Goal: Information Seeking & Learning: Learn about a topic

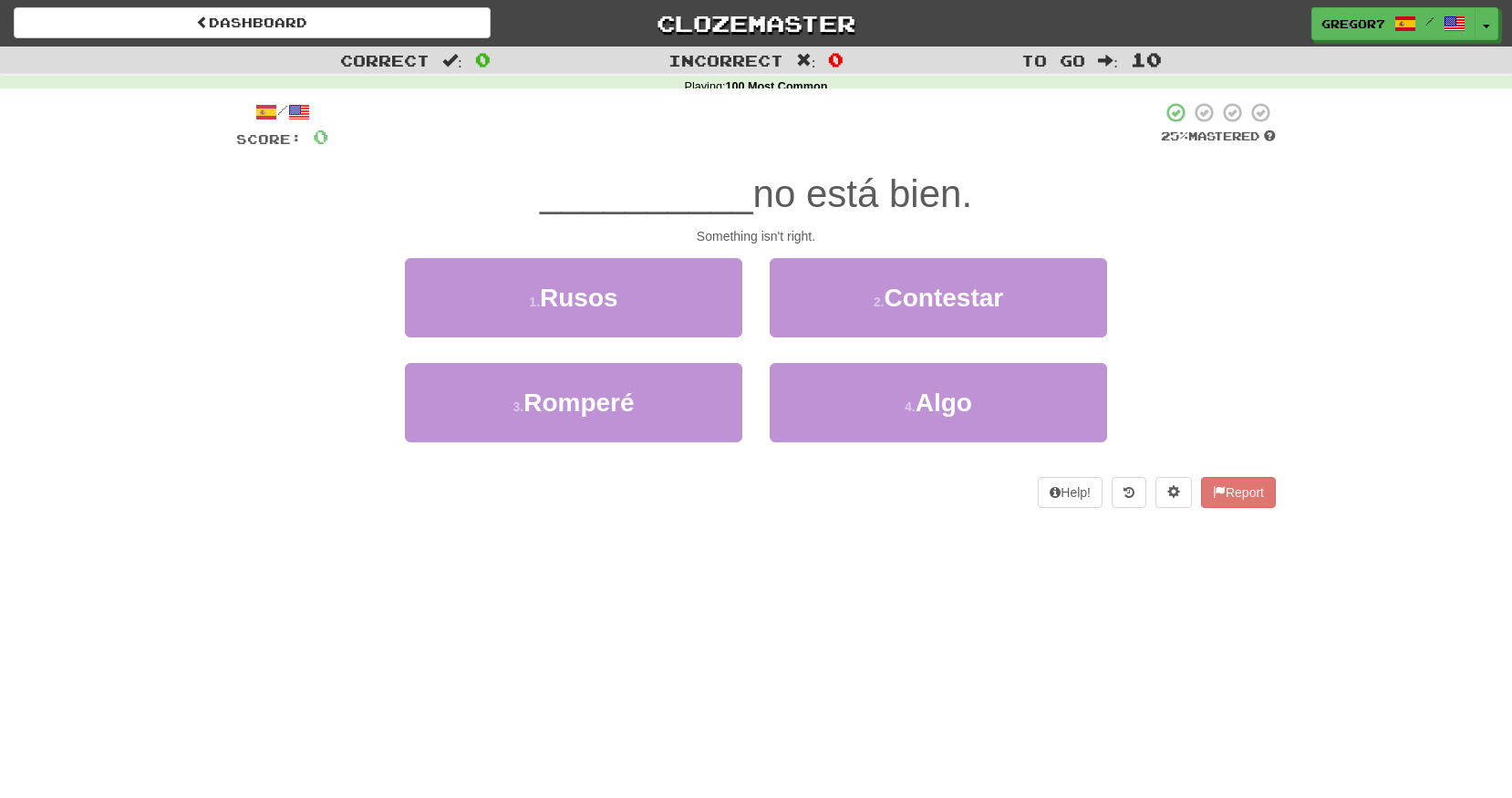
scroll to position [190, 0]
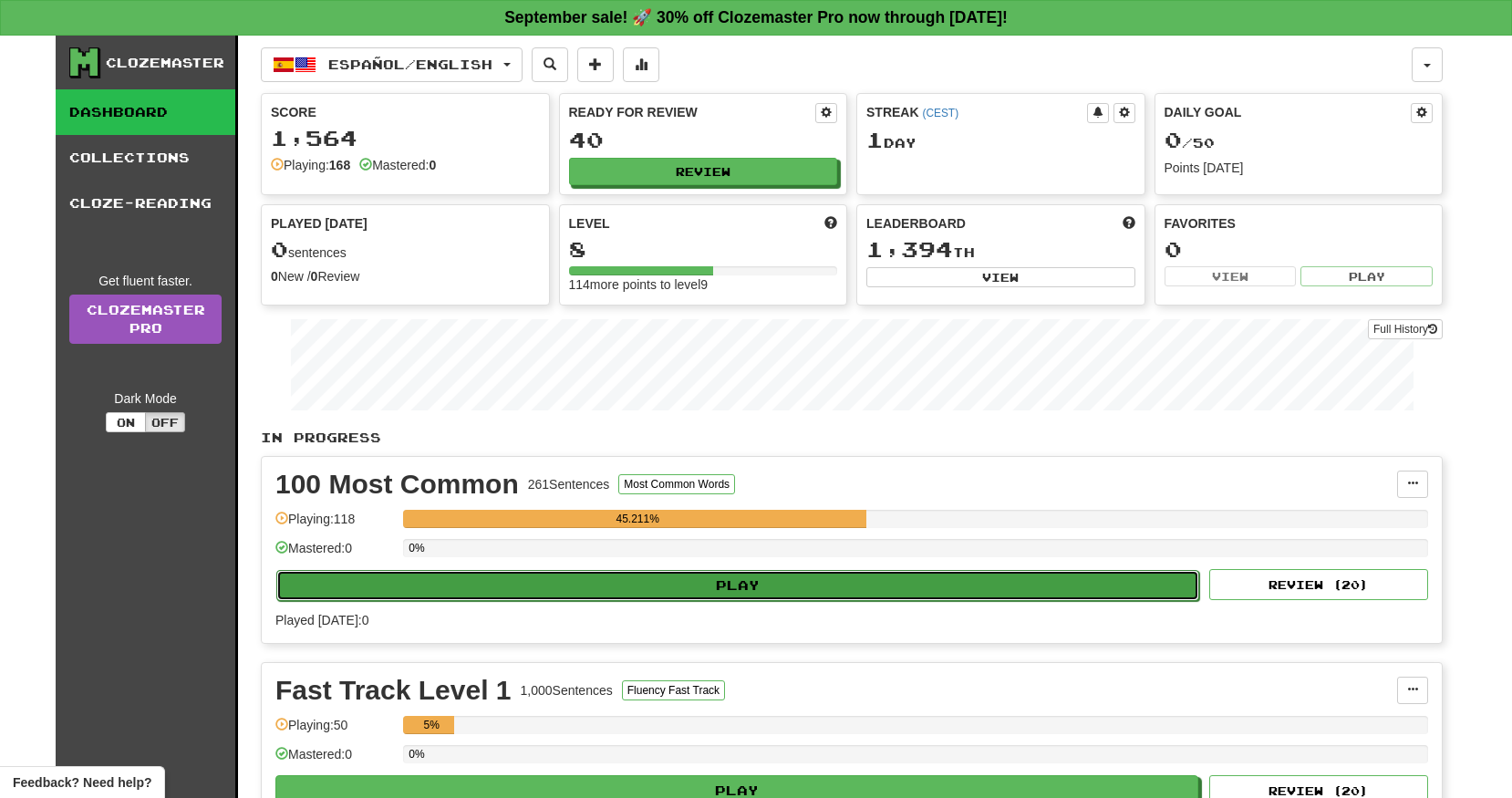
click at [487, 591] on button "Play" at bounding box center [737, 585] width 923 height 31
select select "**"
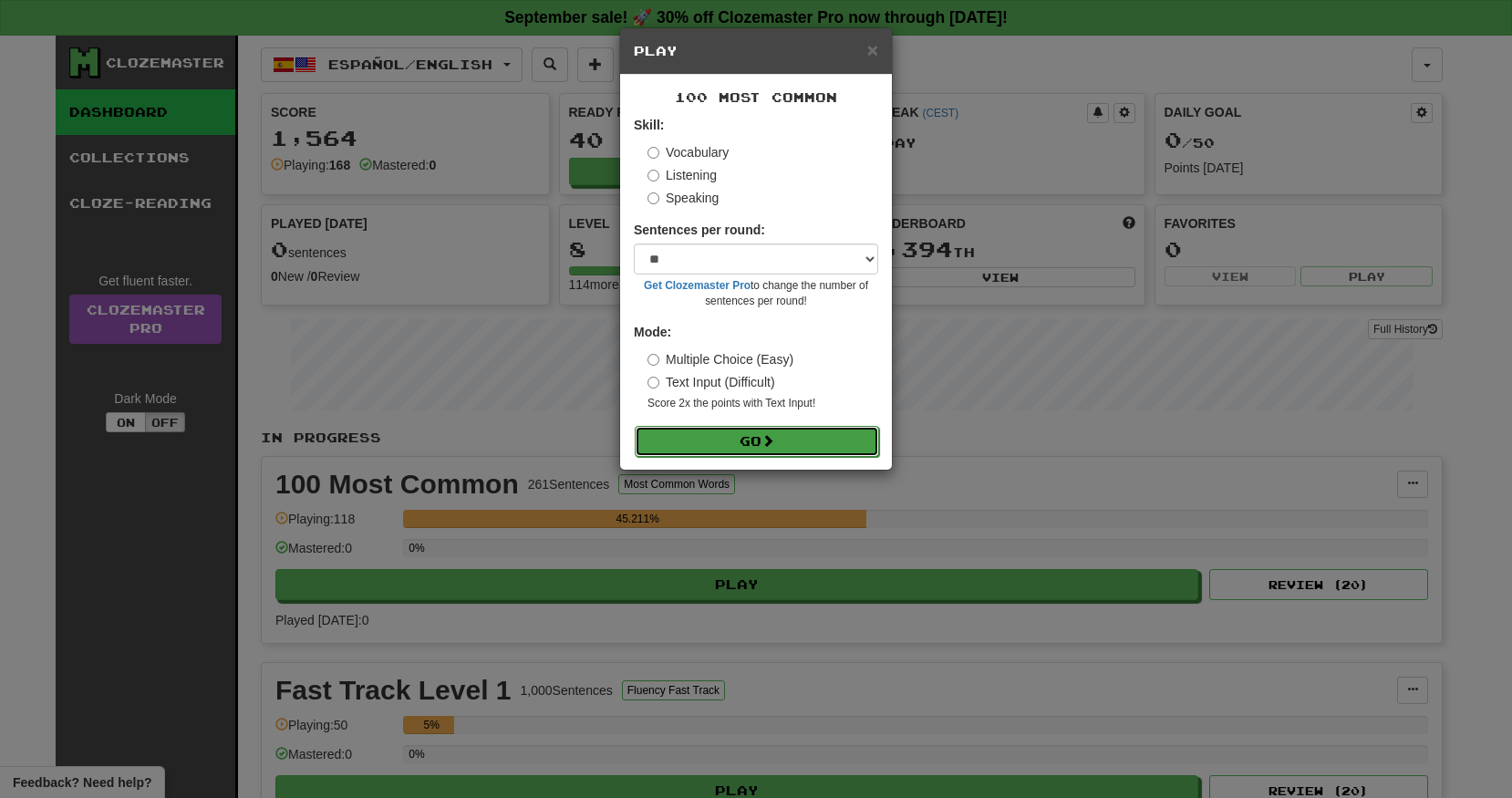
click at [721, 438] on button "Go" at bounding box center [756, 441] width 244 height 31
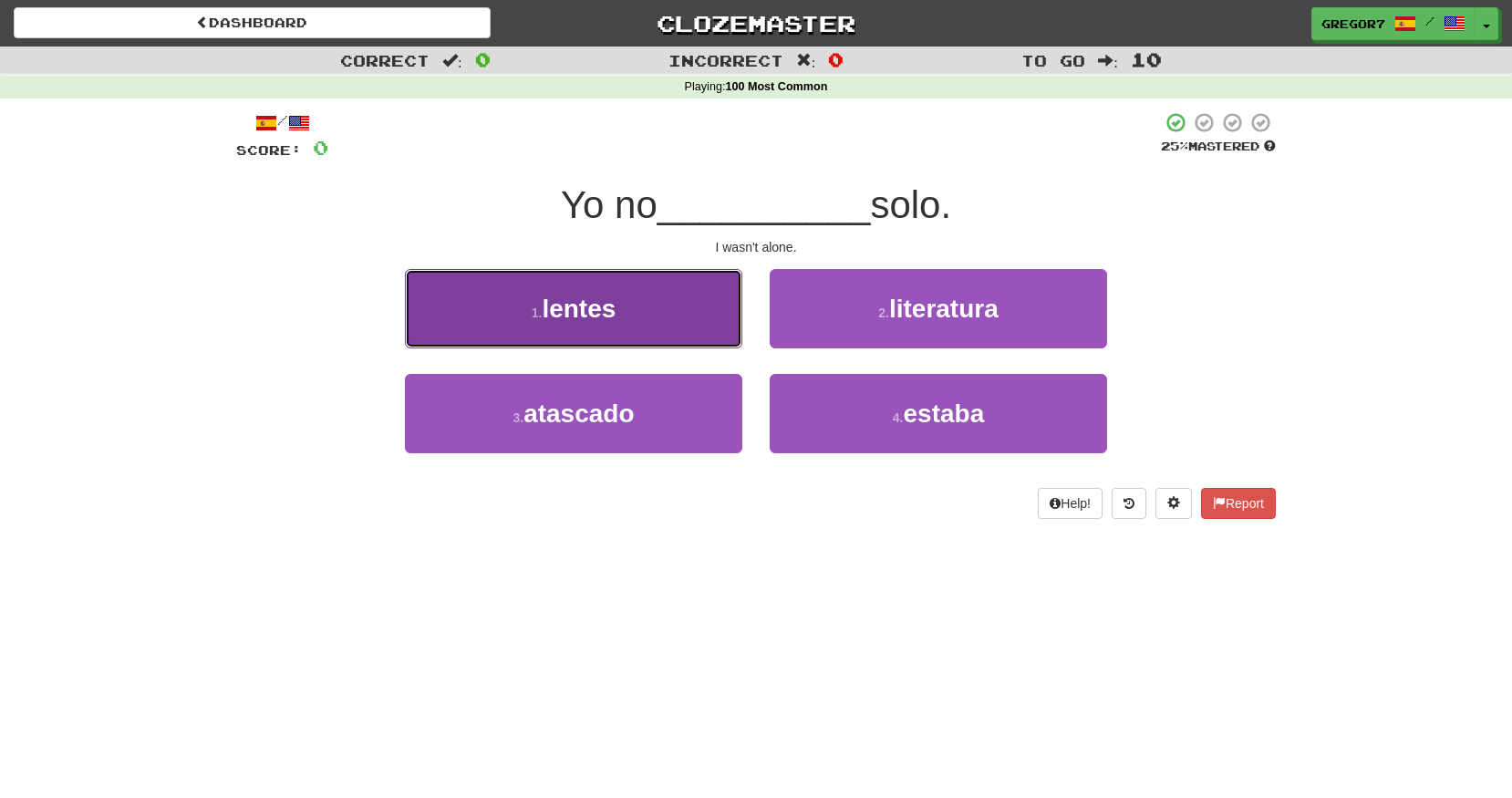
click at [664, 330] on button "1 . lentes" at bounding box center [574, 309] width 338 height 80
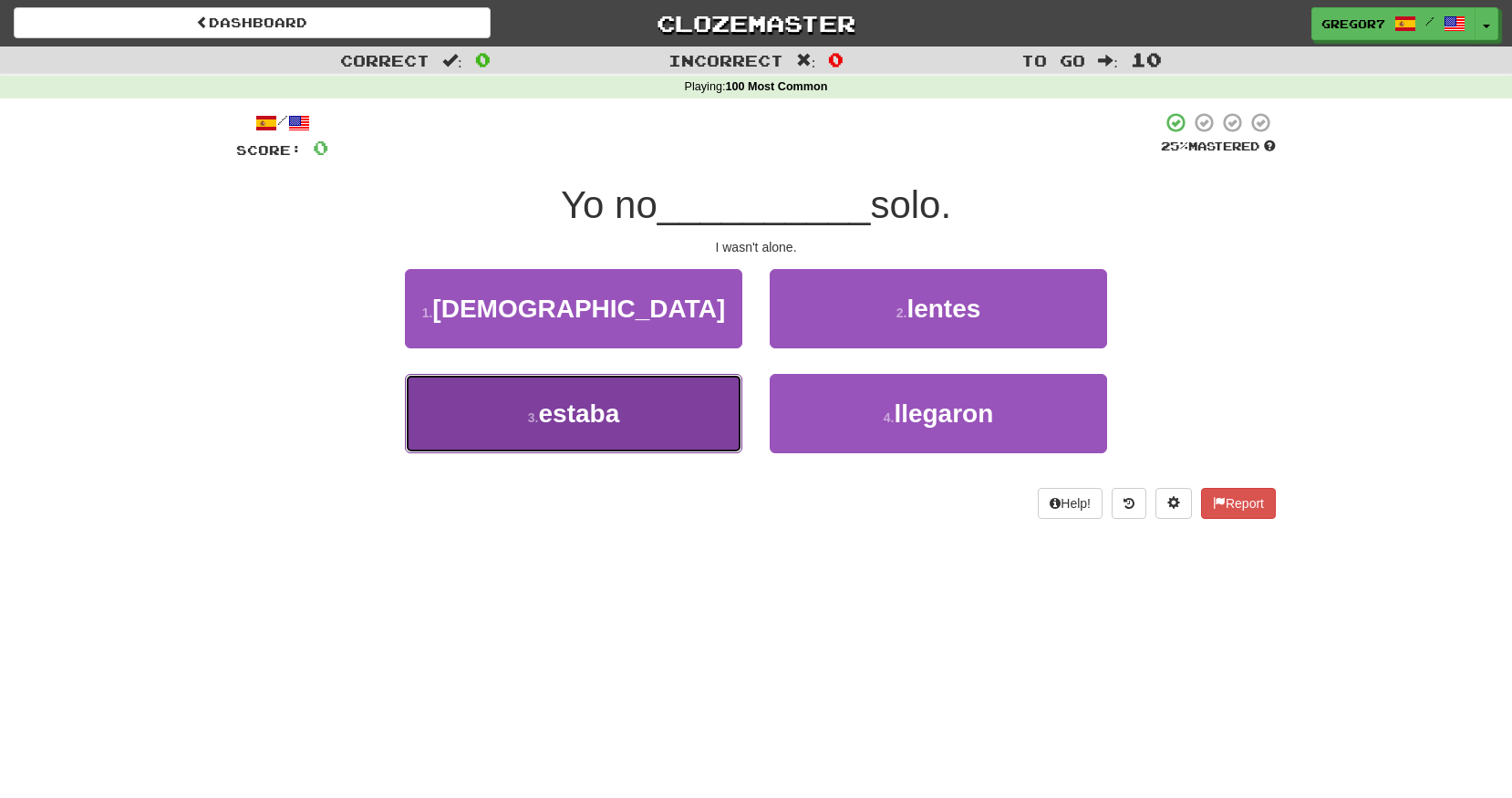
click at [549, 415] on span "estaba" at bounding box center [578, 413] width 81 height 28
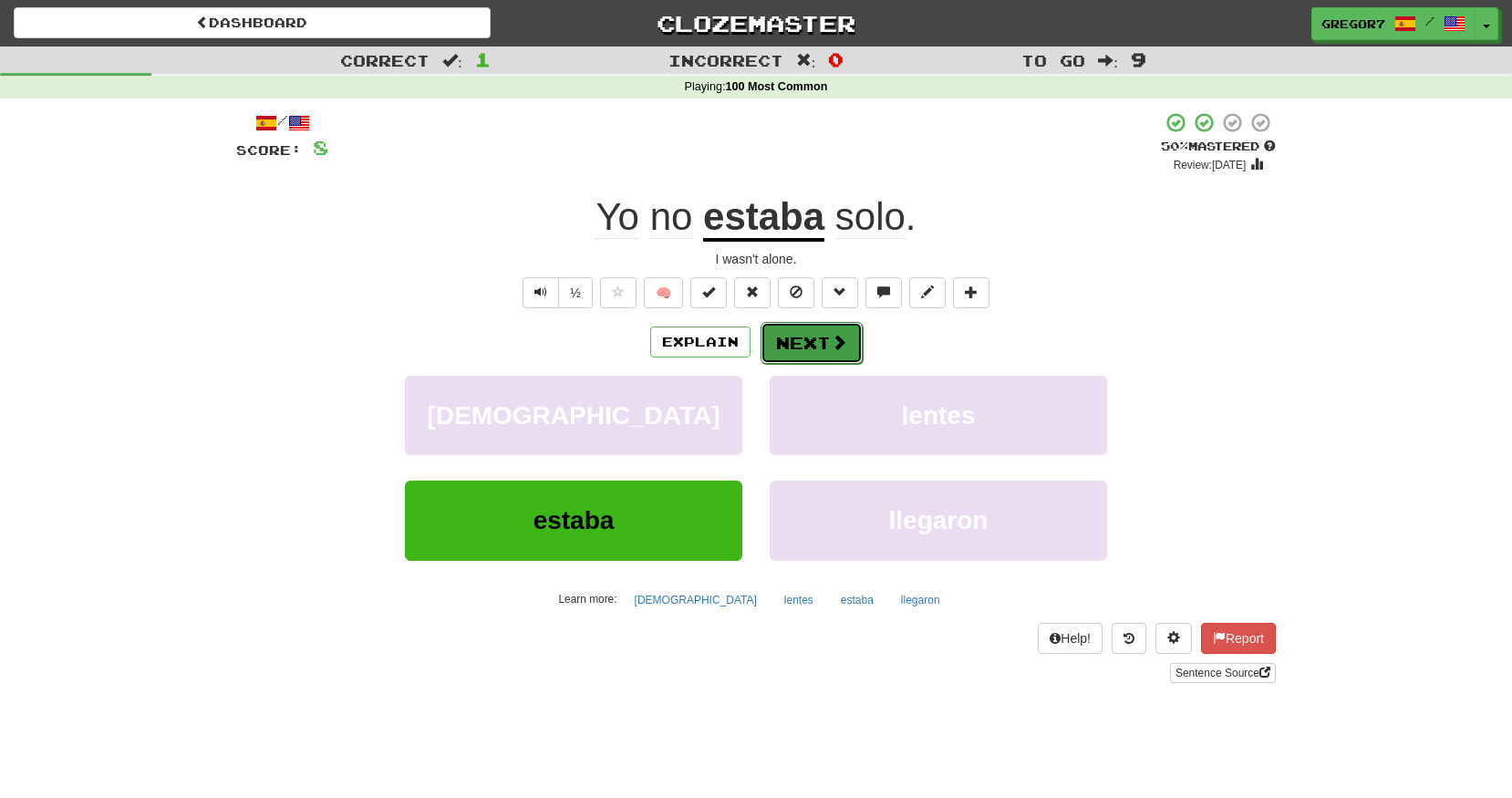
click at [808, 330] on button "Next" at bounding box center [812, 343] width 103 height 42
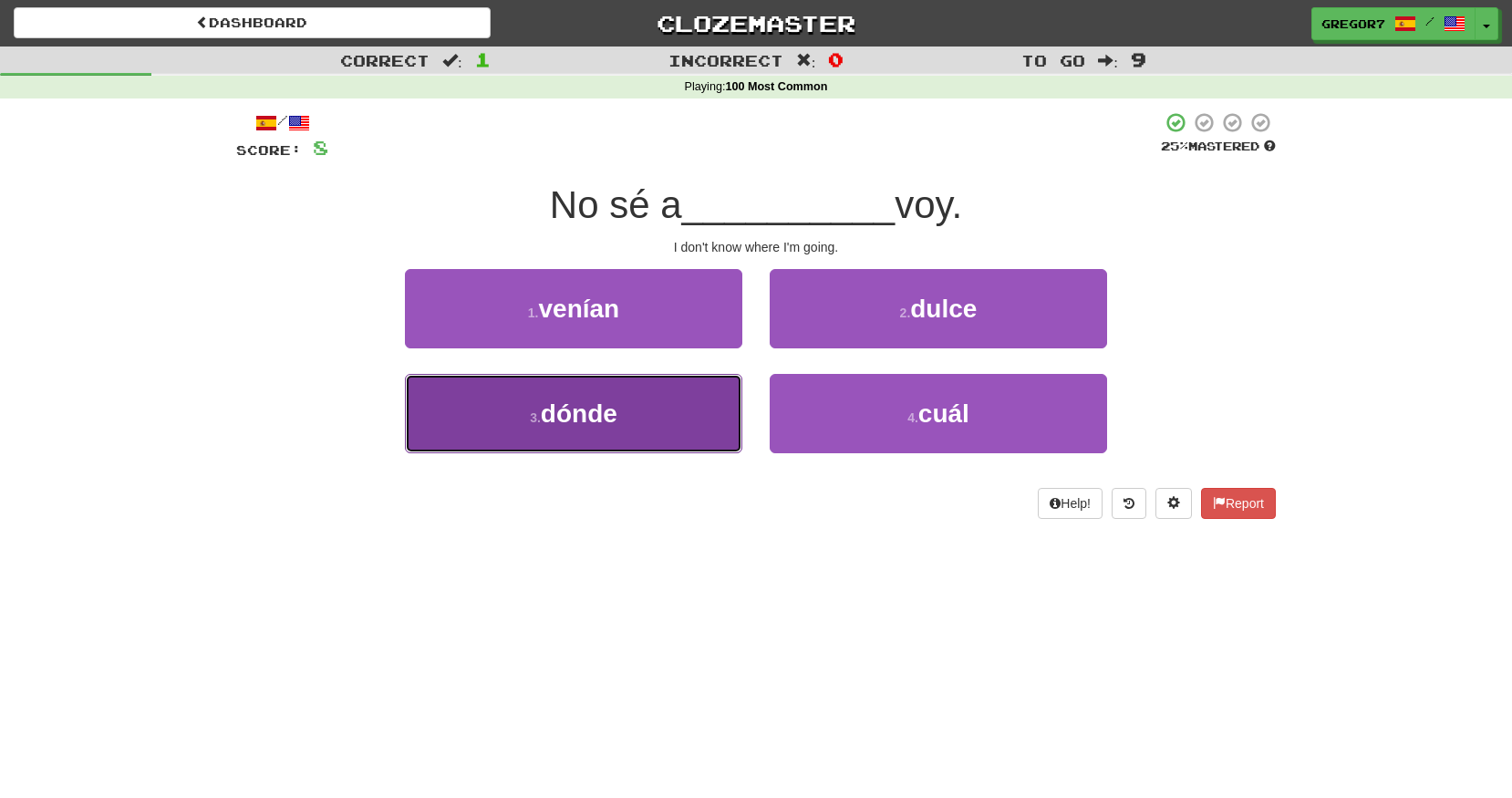
click at [675, 402] on button "3 . dónde" at bounding box center [574, 413] width 338 height 80
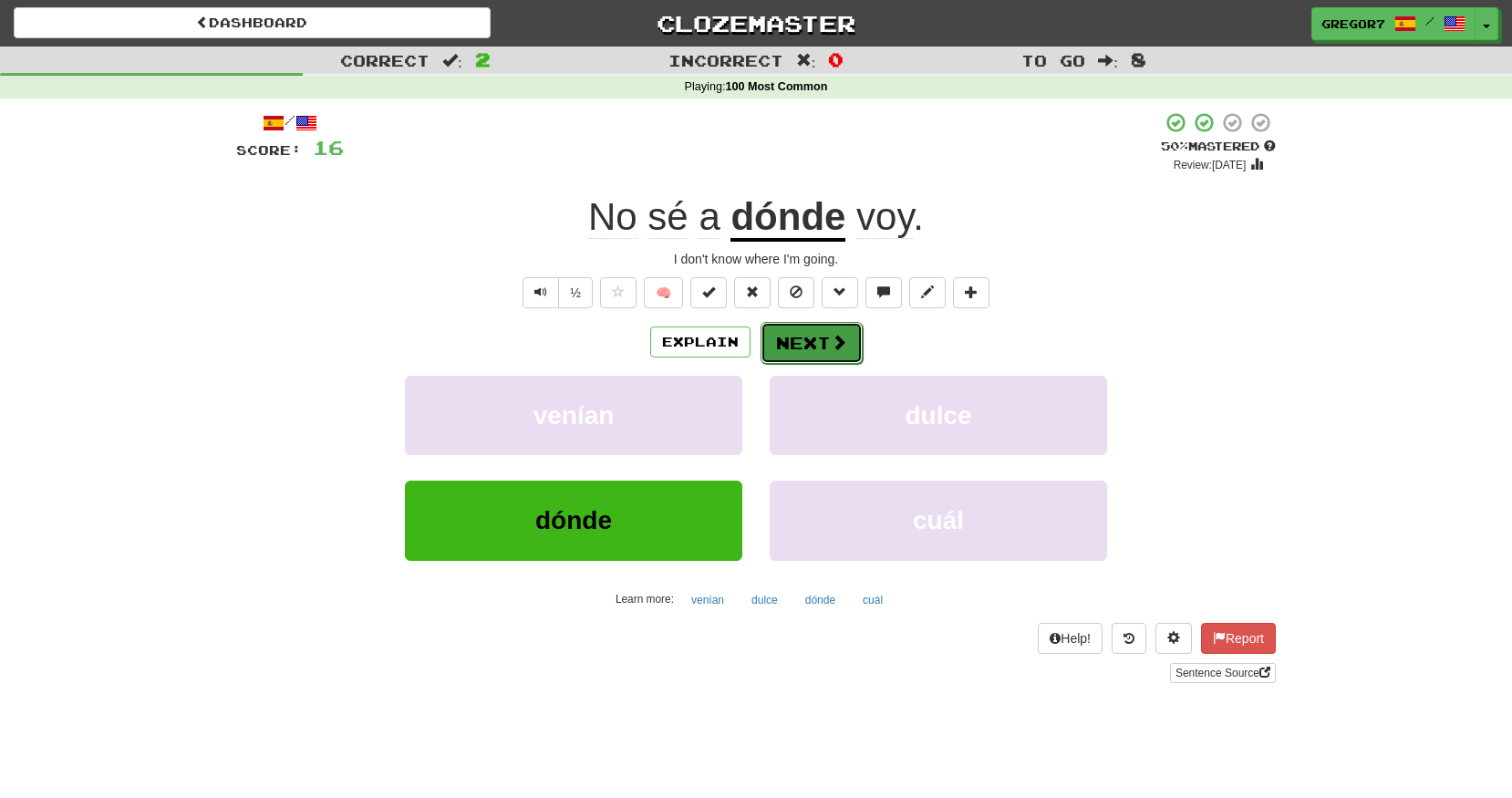
click at [796, 330] on button "Next" at bounding box center [812, 343] width 103 height 42
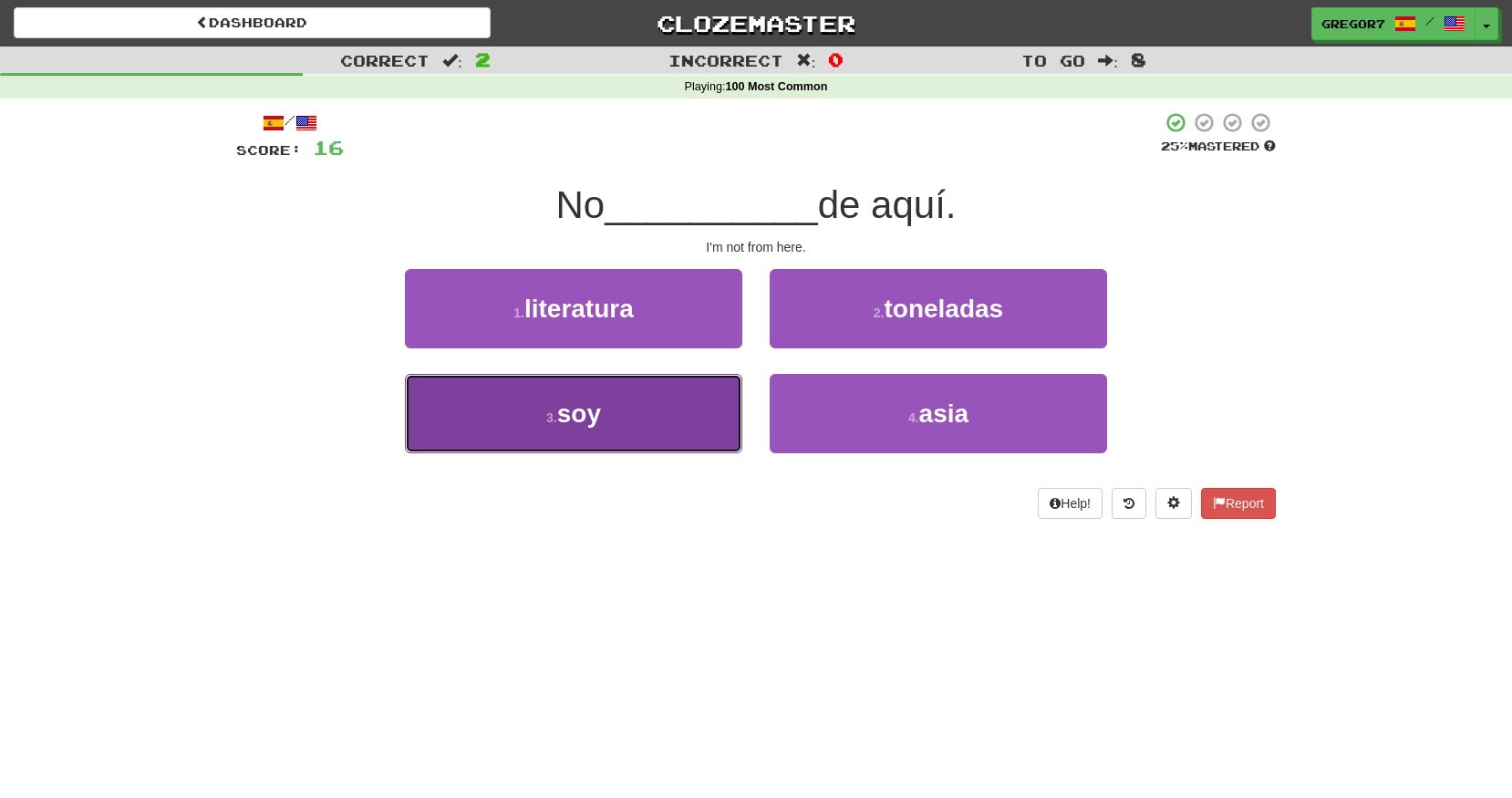
click at [513, 417] on button "3 . soy" at bounding box center [574, 413] width 338 height 80
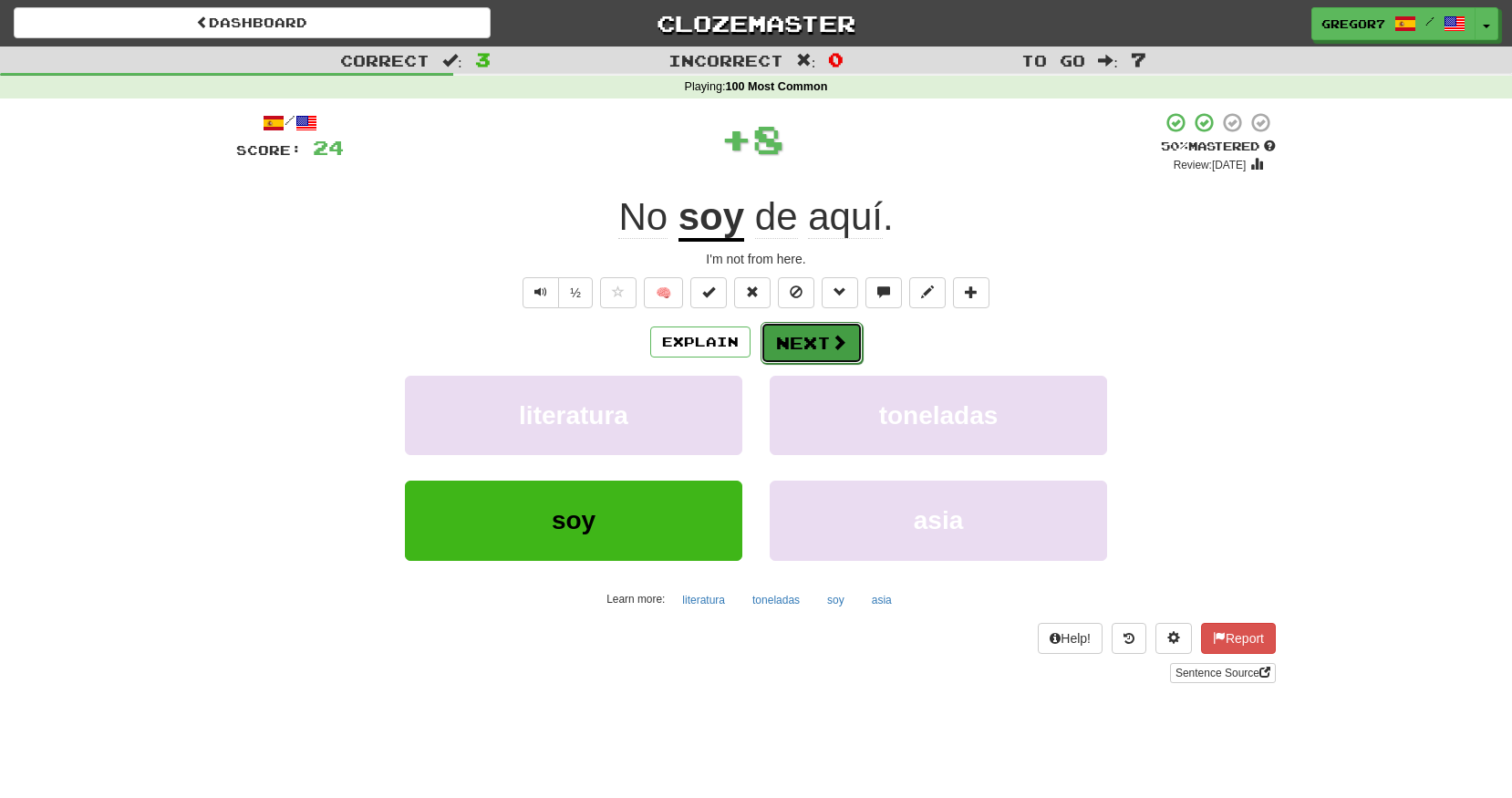
click at [836, 336] on span at bounding box center [839, 342] width 16 height 16
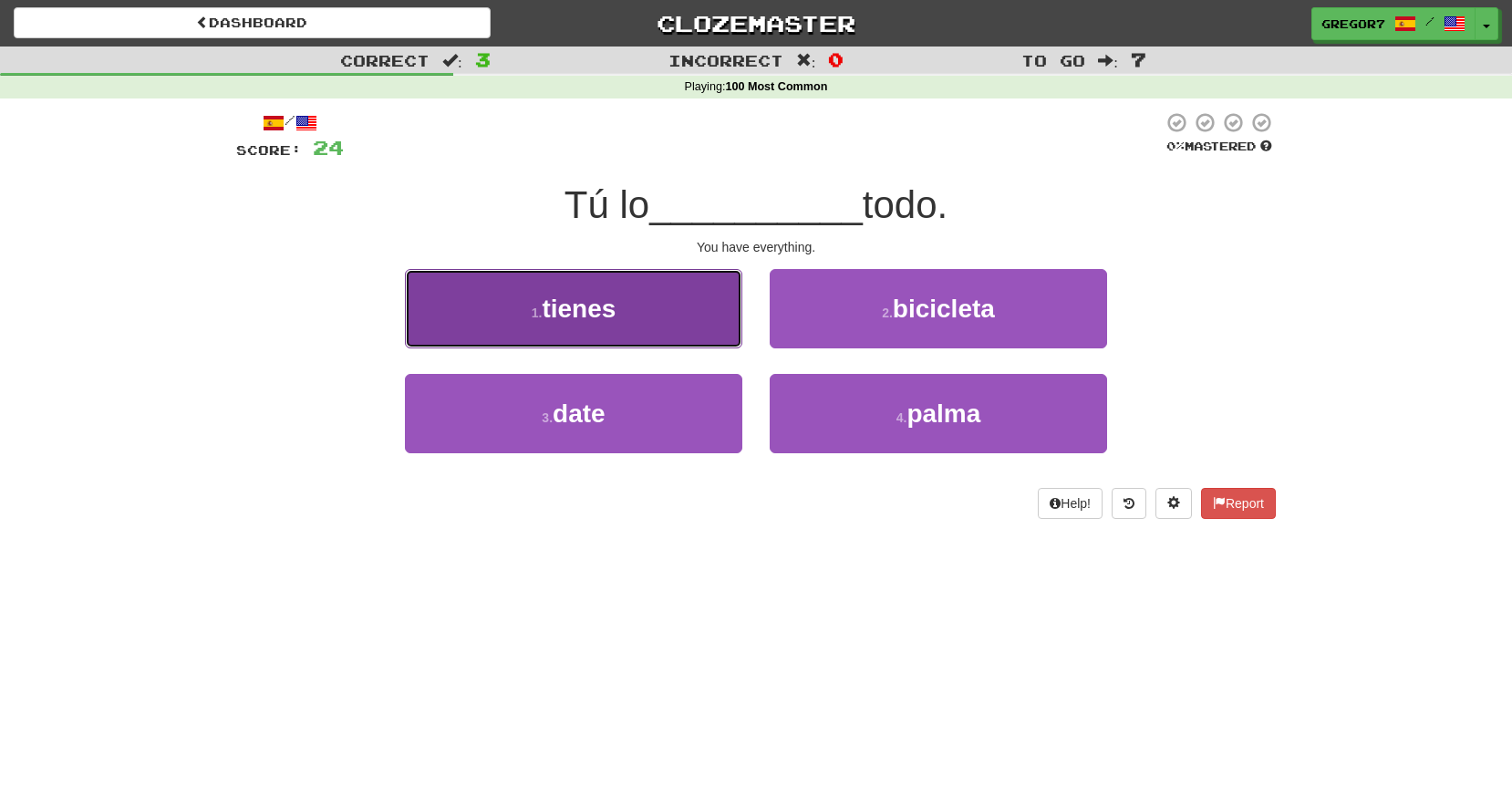
click at [629, 315] on button "1 . tienes" at bounding box center [574, 309] width 338 height 80
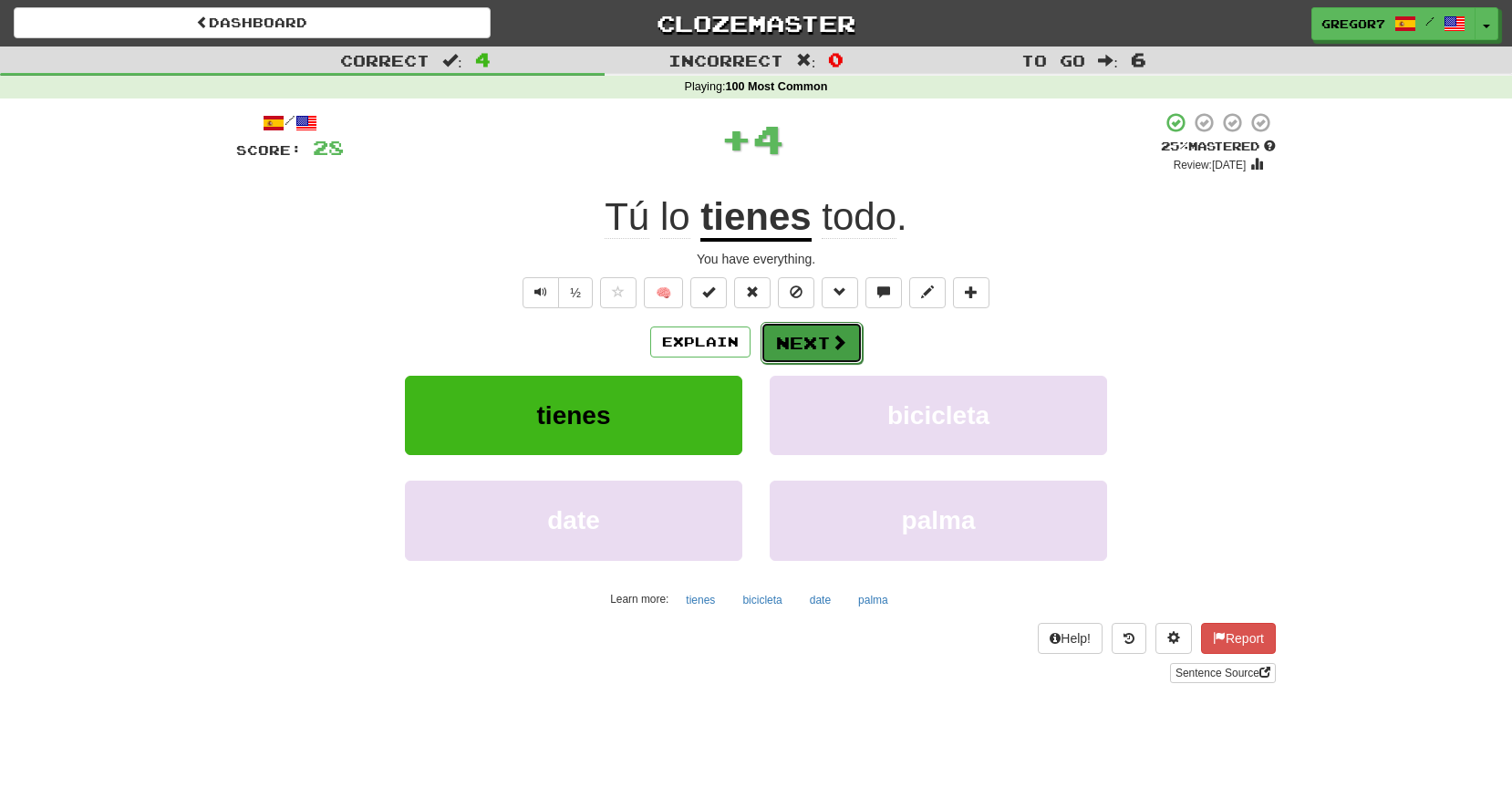
click at [787, 337] on button "Next" at bounding box center [812, 343] width 103 height 42
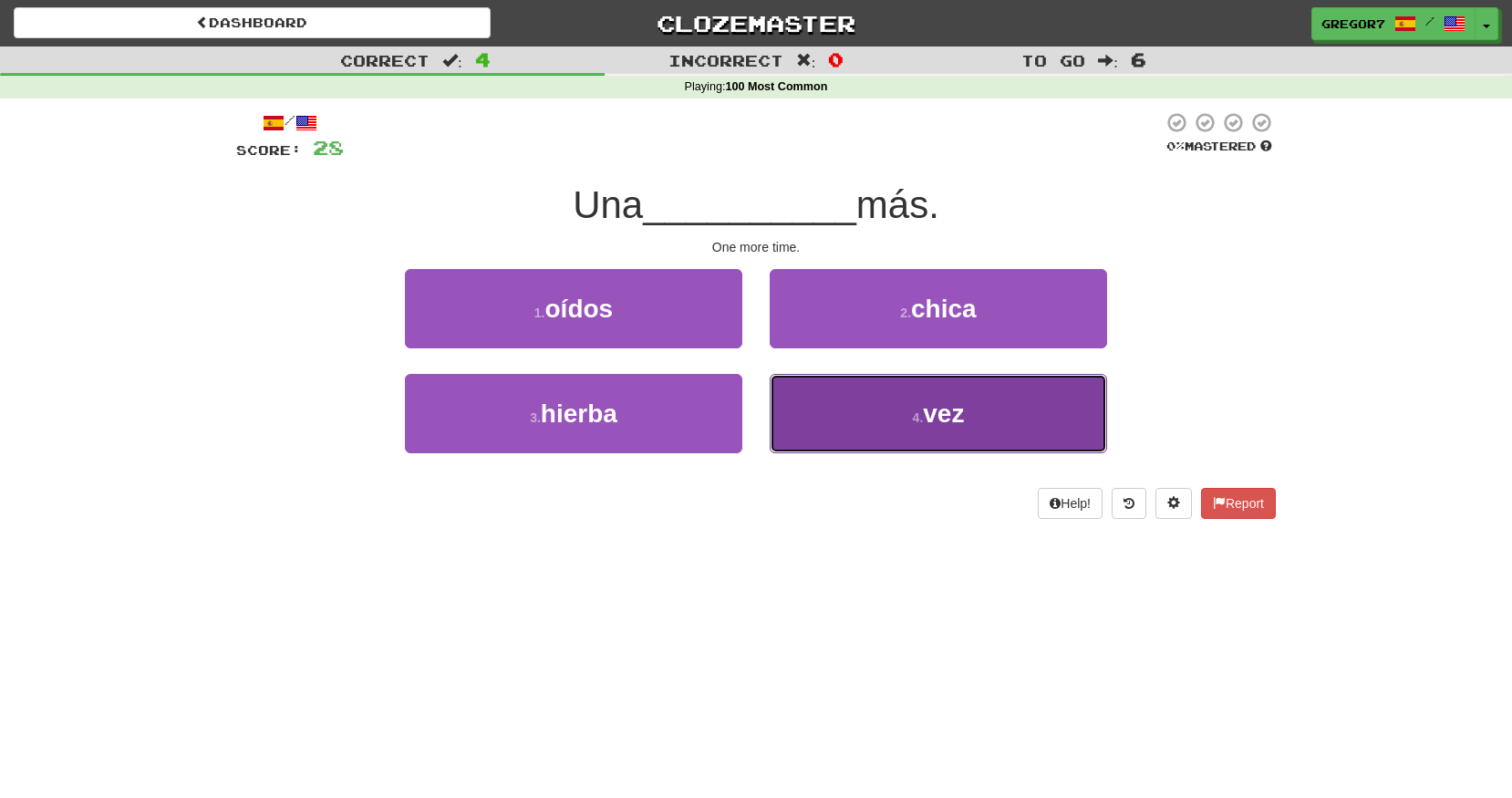
click at [890, 408] on button "4 . vez" at bounding box center [938, 413] width 338 height 80
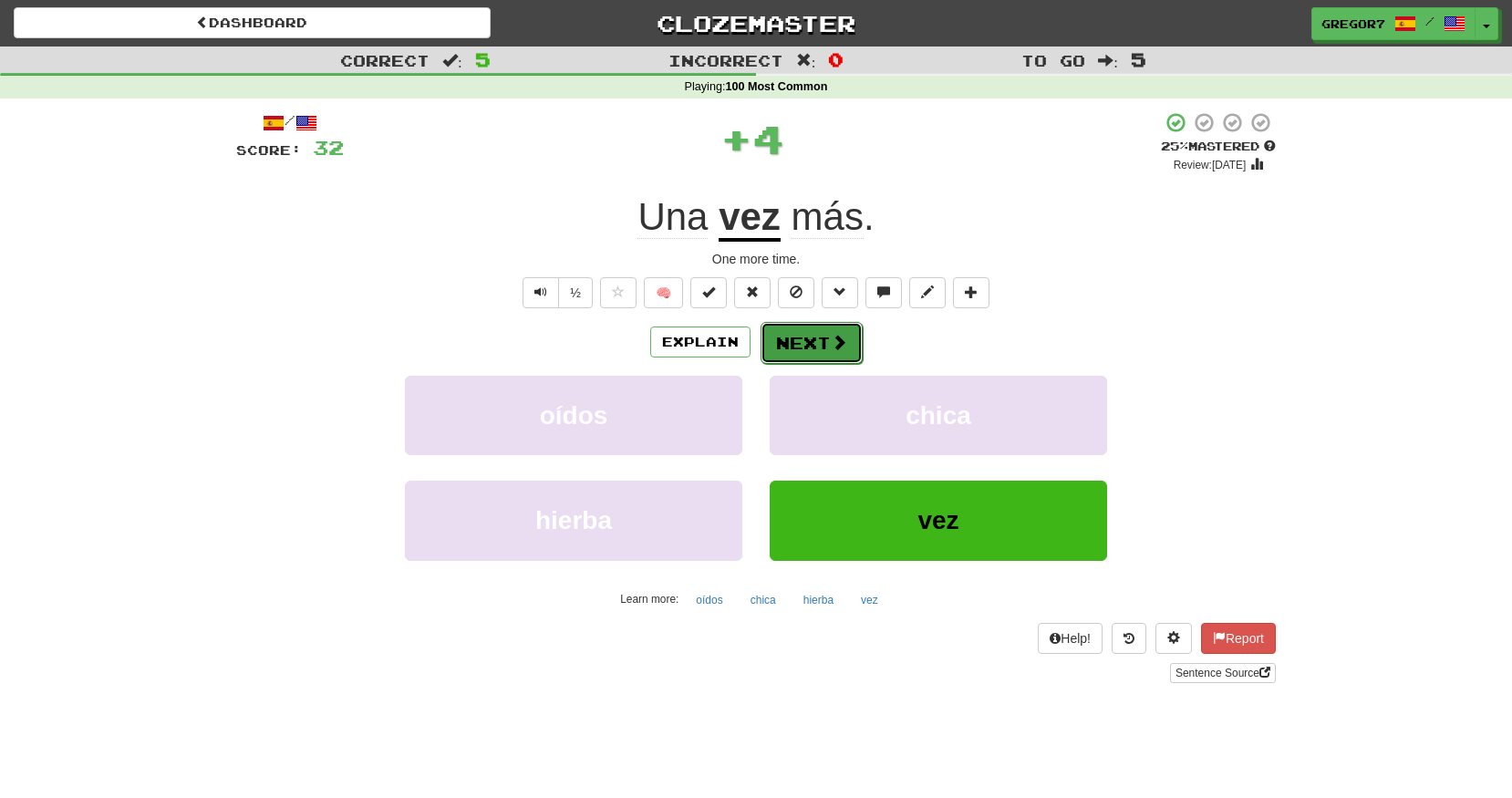
click at [811, 348] on button "Next" at bounding box center [812, 343] width 103 height 42
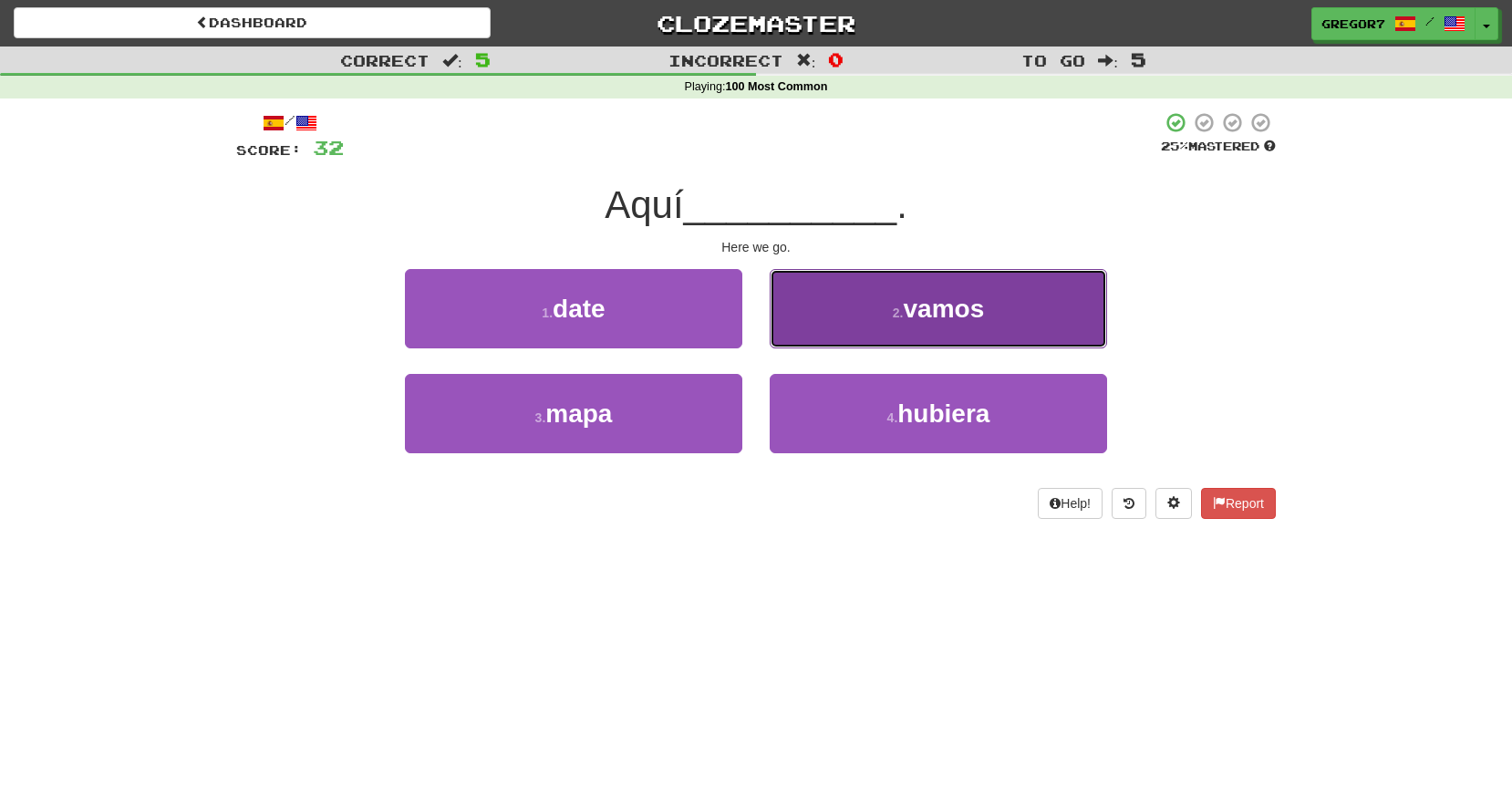
click at [858, 344] on button "2 . vamos" at bounding box center [938, 309] width 338 height 80
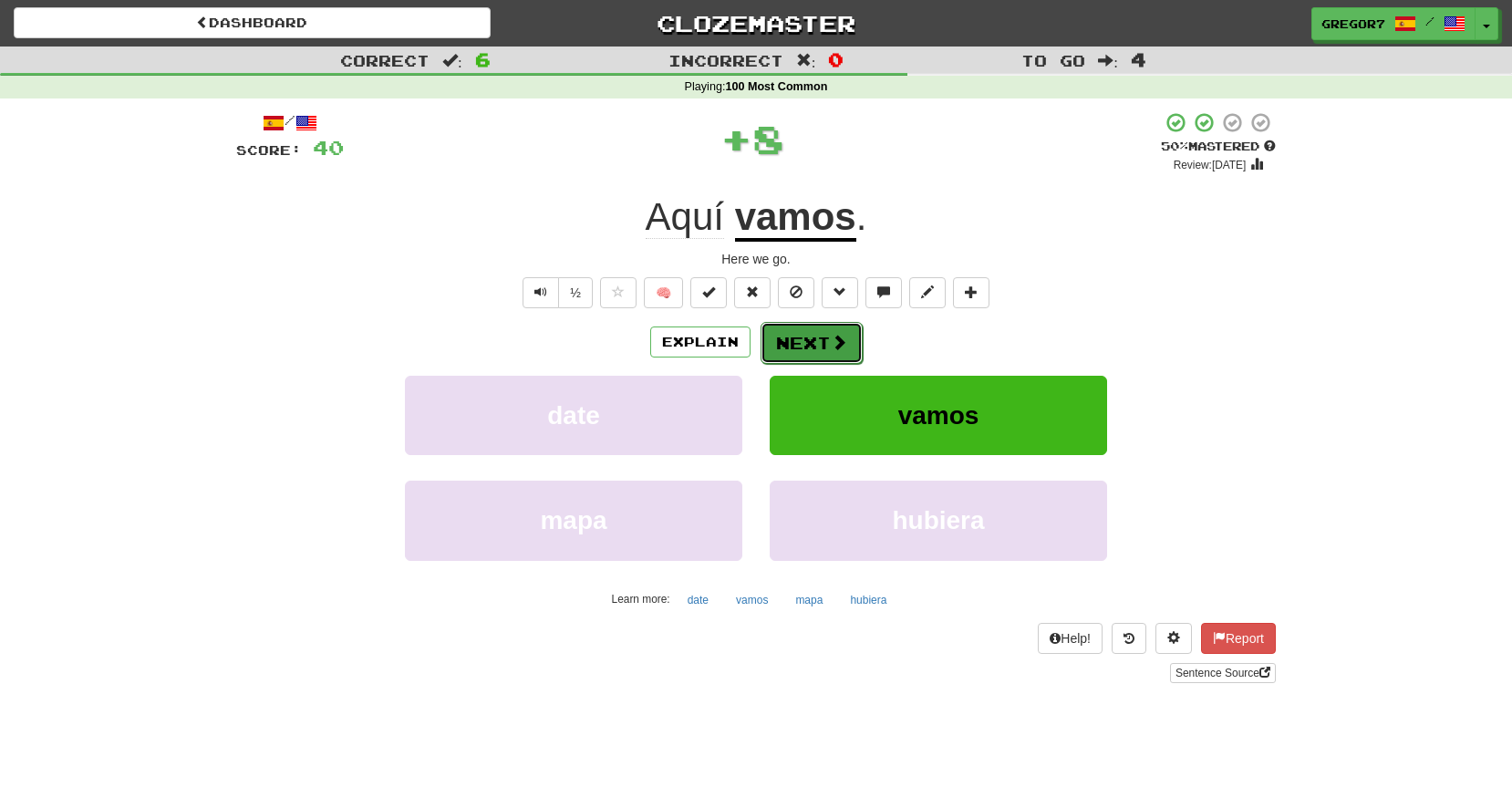
click at [852, 350] on button "Next" at bounding box center [812, 343] width 103 height 42
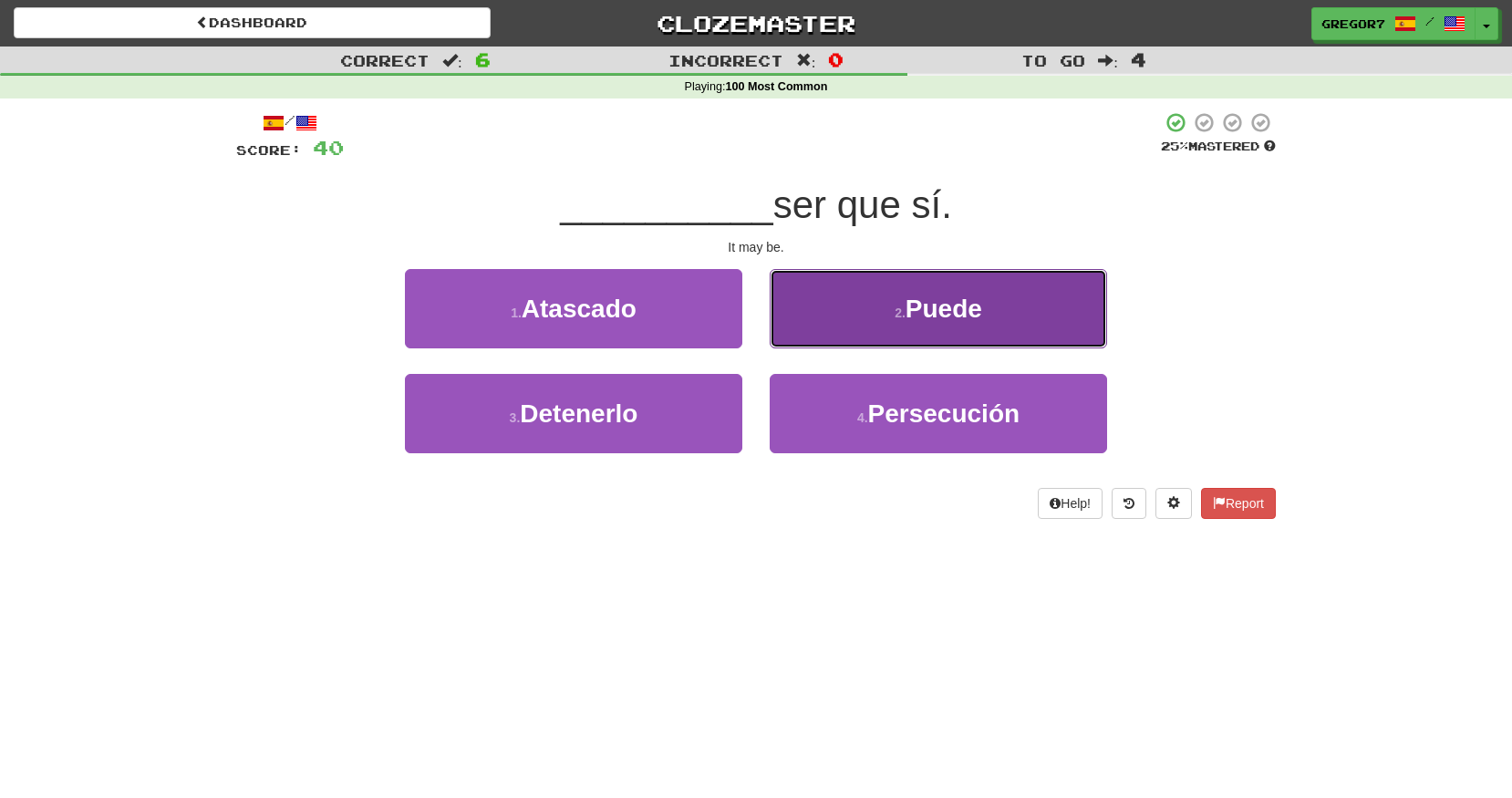
click at [986, 308] on button "2 . Puede" at bounding box center [938, 309] width 338 height 80
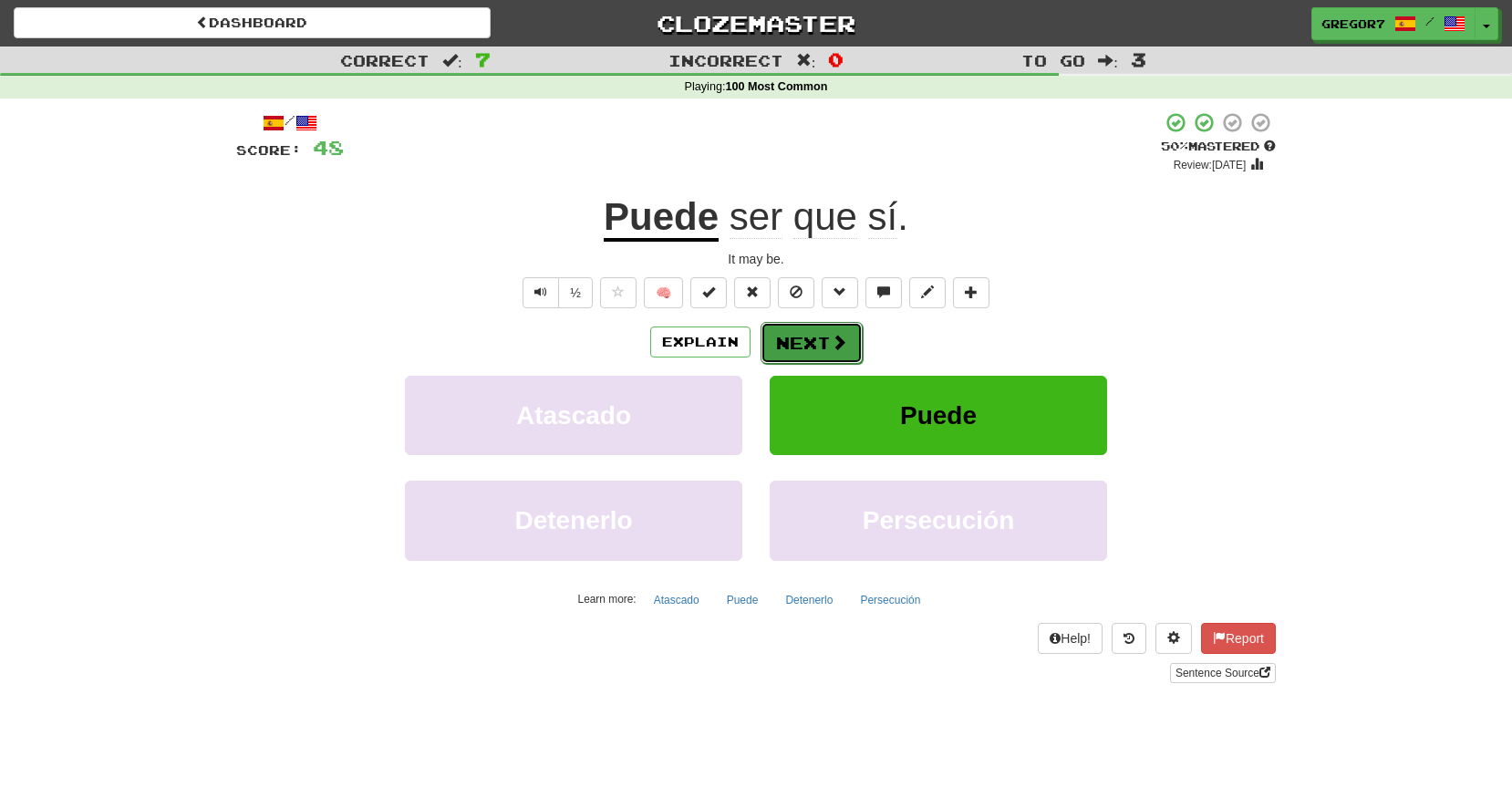
click at [818, 343] on button "Next" at bounding box center [812, 343] width 103 height 42
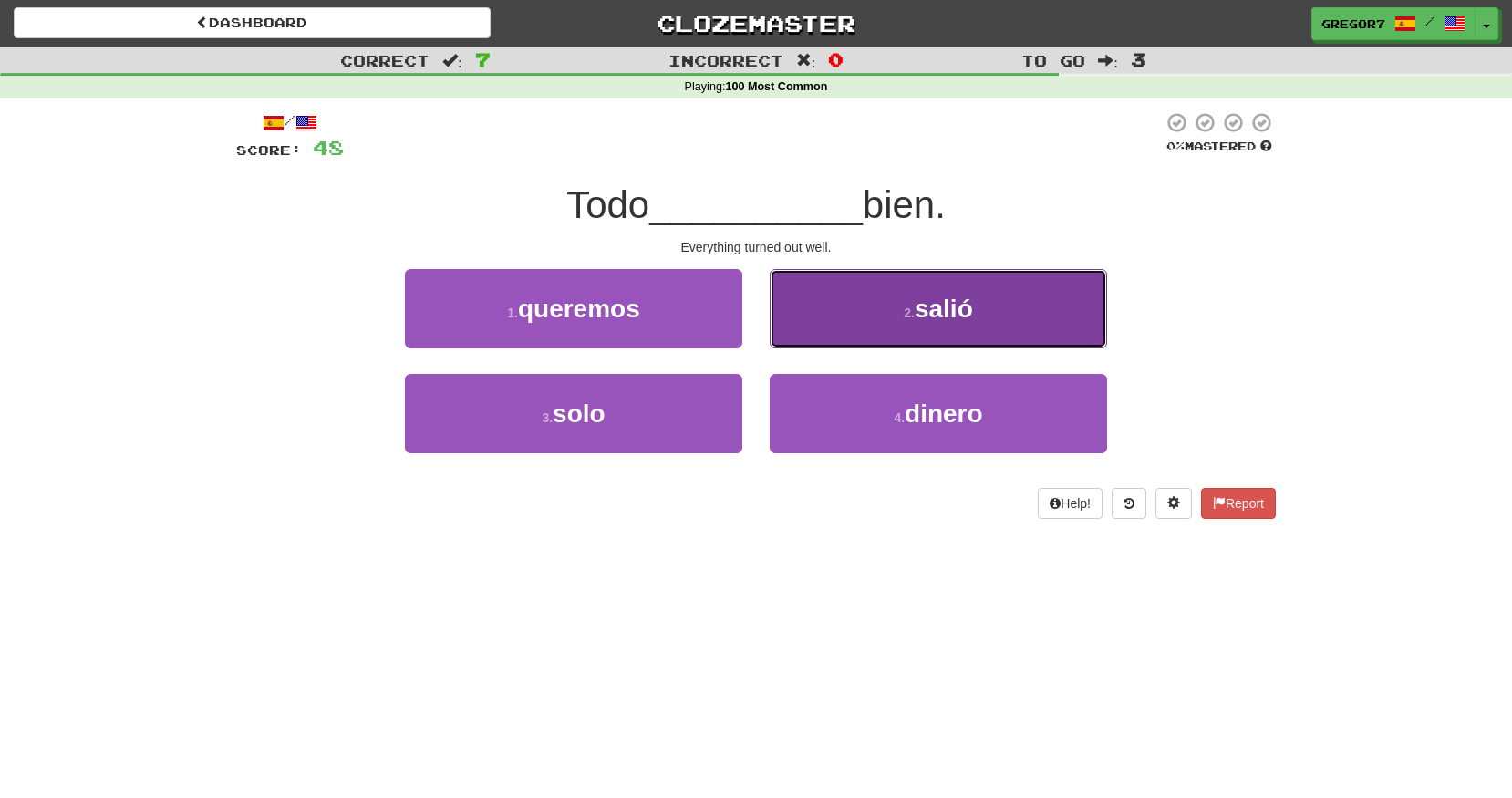
click at [937, 303] on span "salió" at bounding box center [943, 309] width 59 height 28
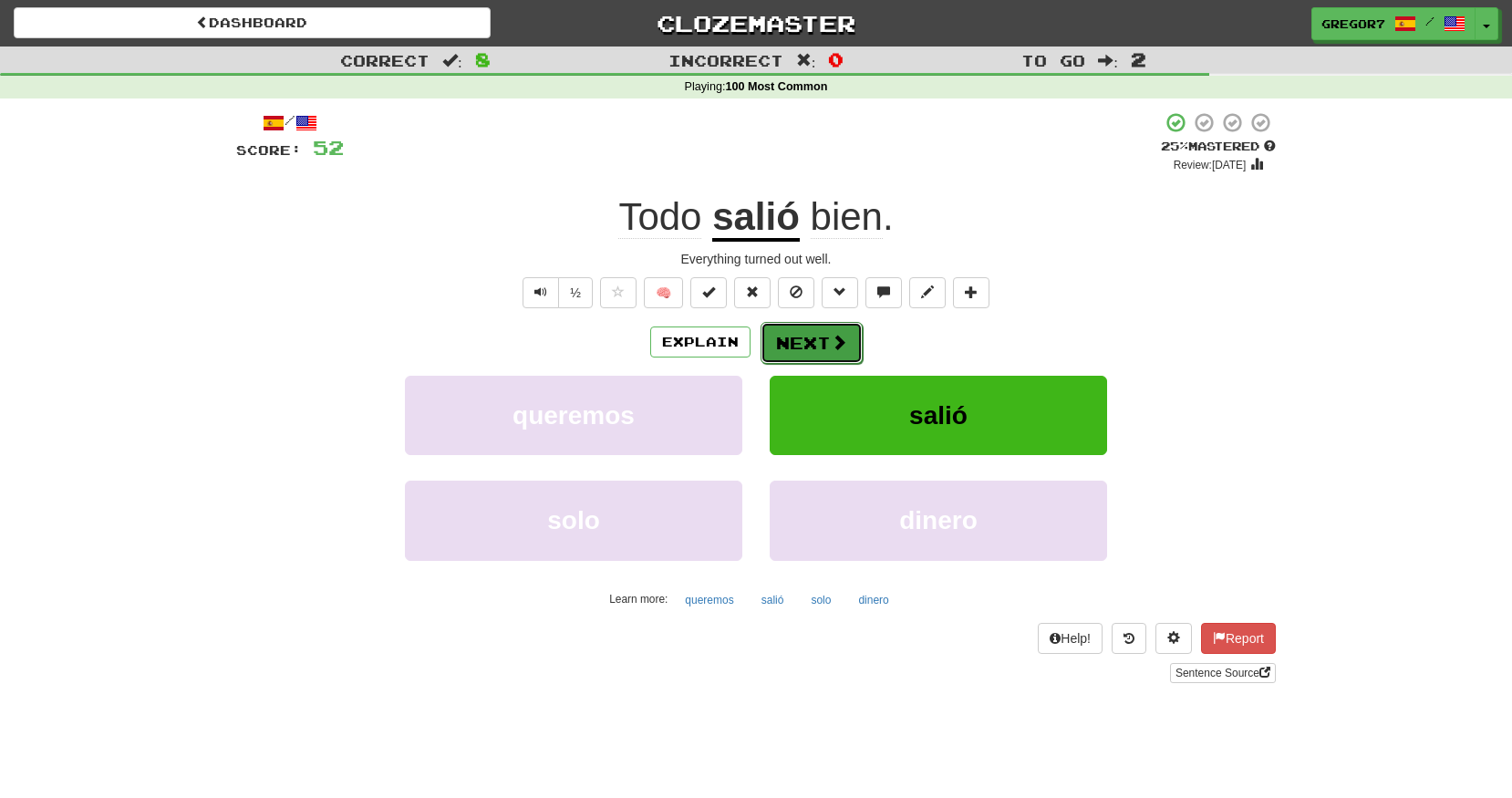
click at [826, 337] on button "Next" at bounding box center [812, 343] width 103 height 42
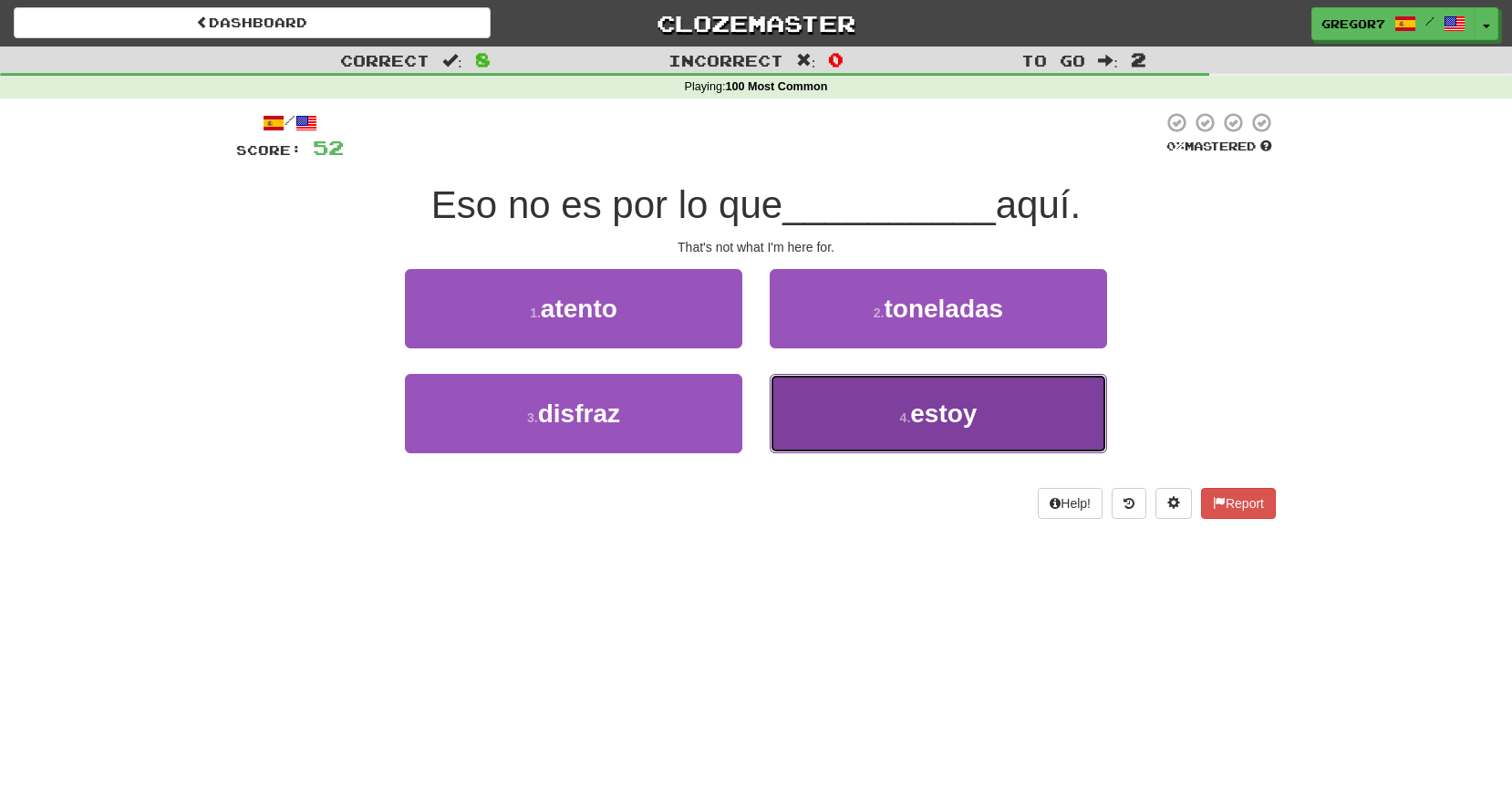
click at [851, 399] on button "4 . estoy" at bounding box center [938, 413] width 338 height 80
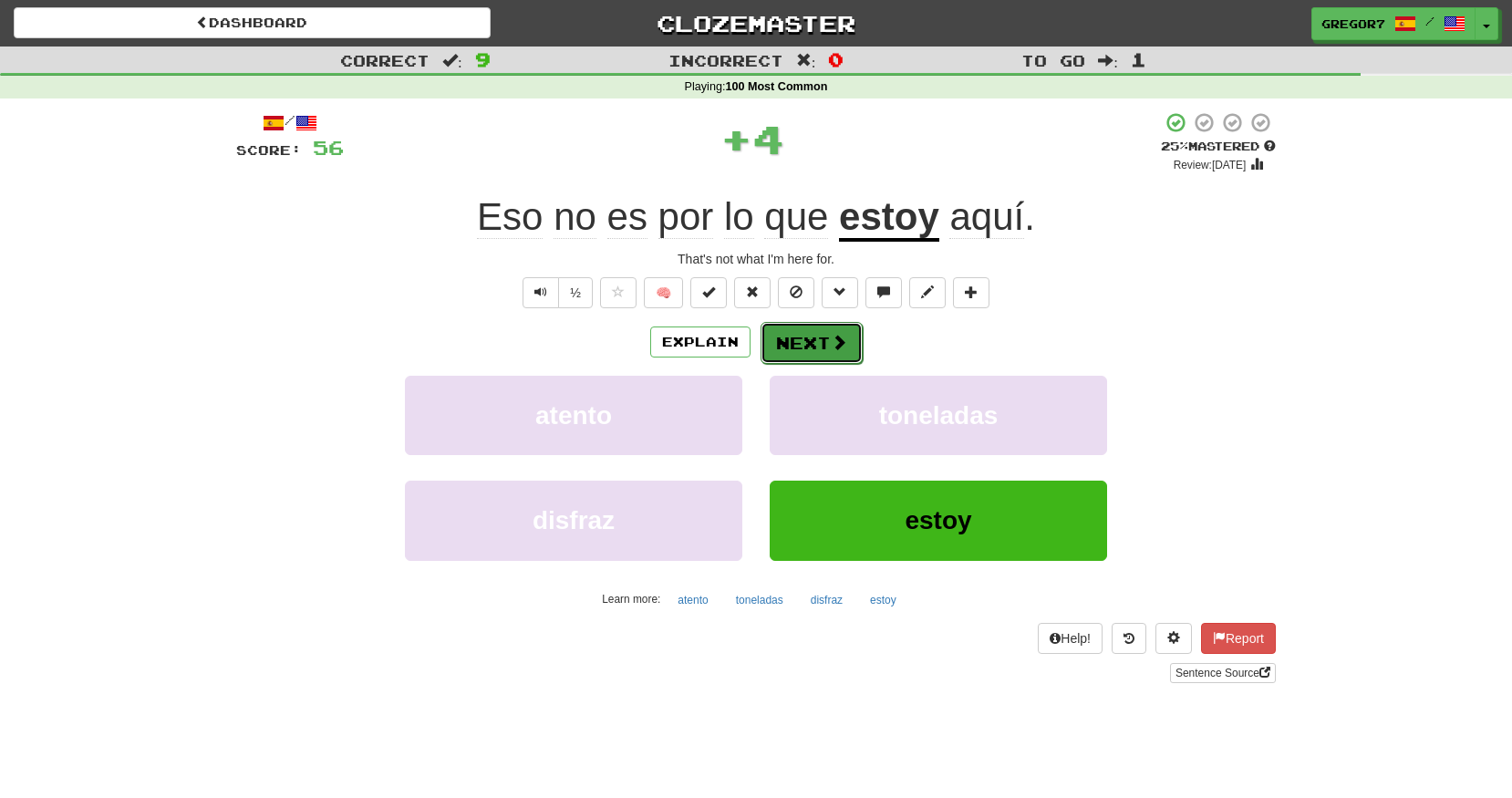
click at [844, 330] on button "Next" at bounding box center [812, 343] width 103 height 42
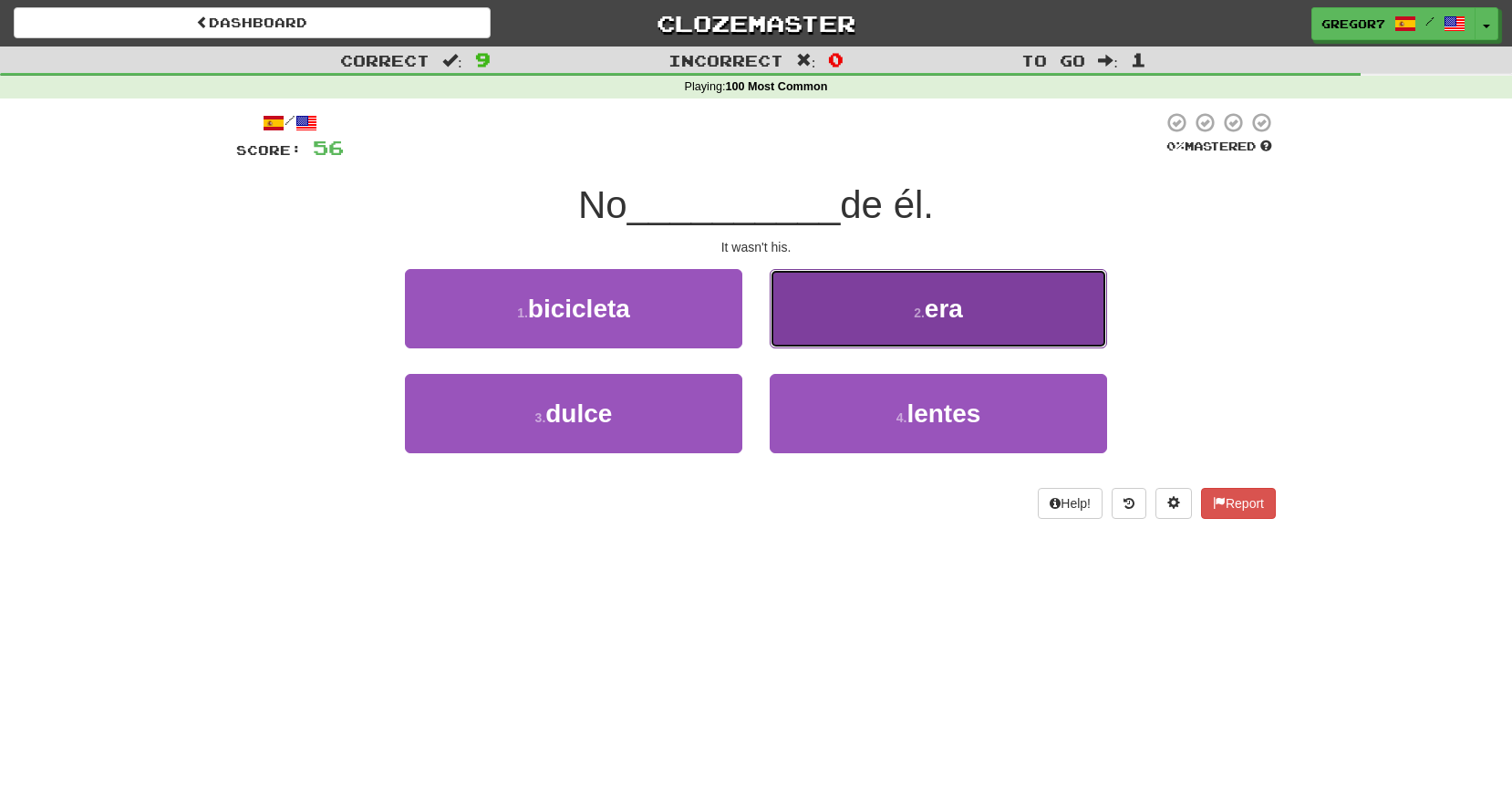
click at [863, 312] on button "2 . era" at bounding box center [938, 309] width 338 height 80
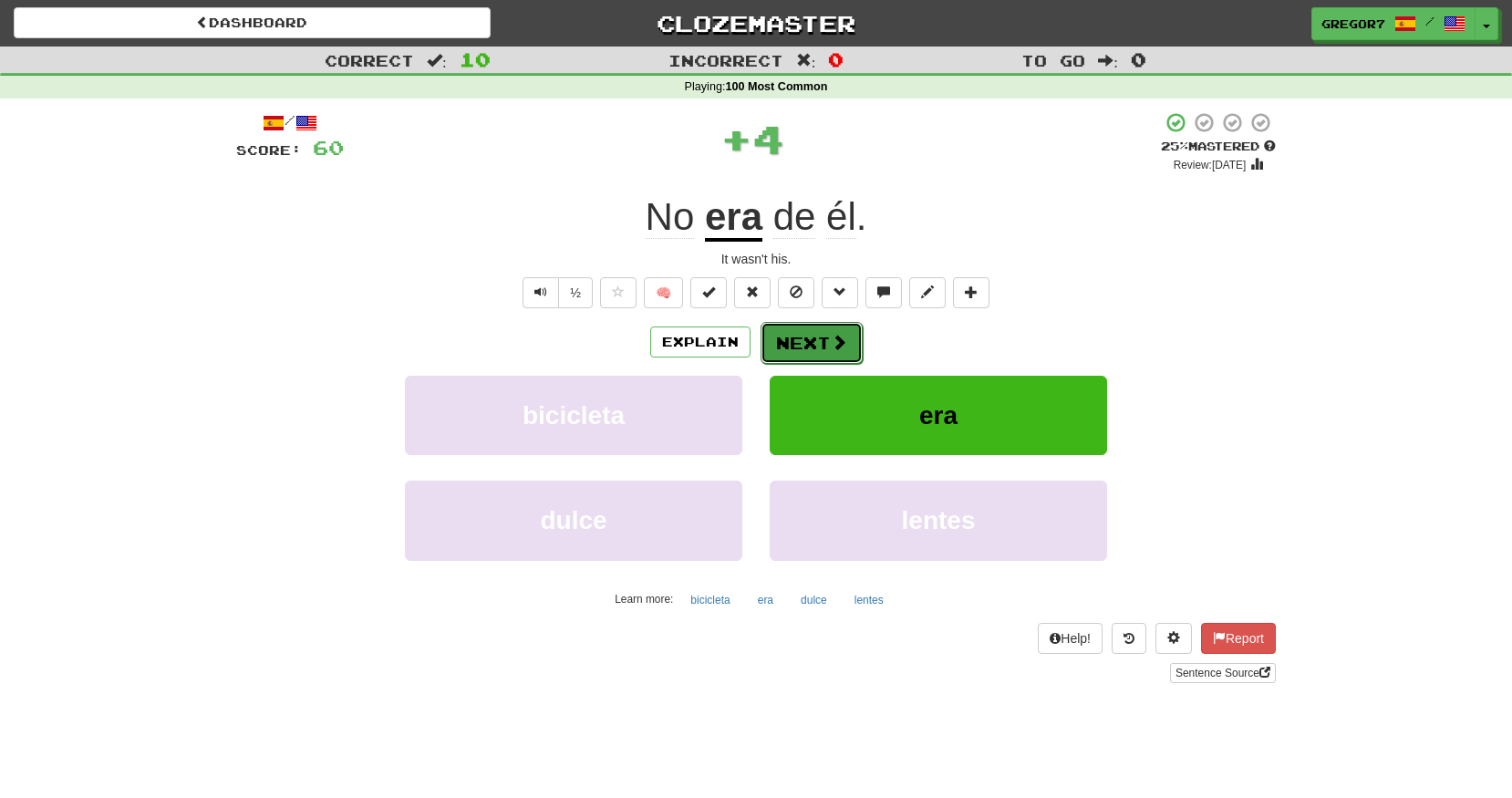
click at [821, 337] on button "Next" at bounding box center [812, 343] width 103 height 42
